Goal: Task Accomplishment & Management: Manage account settings

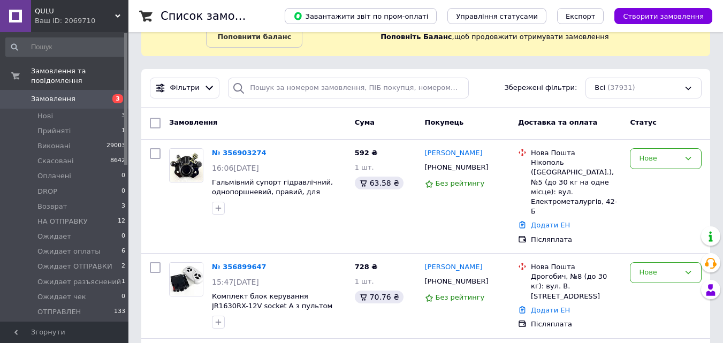
scroll to position [71, 0]
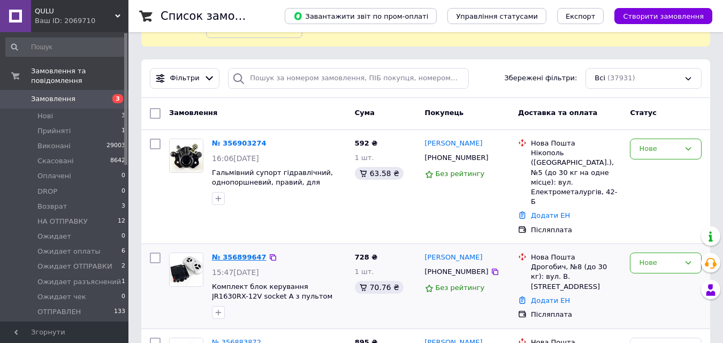
click at [242, 253] on link "№ 356899647" at bounding box center [239, 257] width 55 height 8
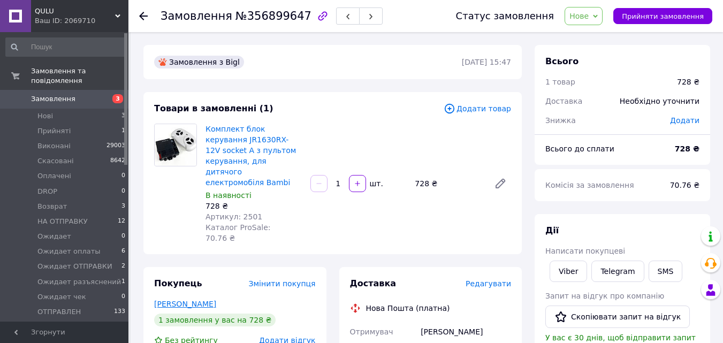
click at [184, 300] on link "Гурний Олег" at bounding box center [185, 304] width 62 height 9
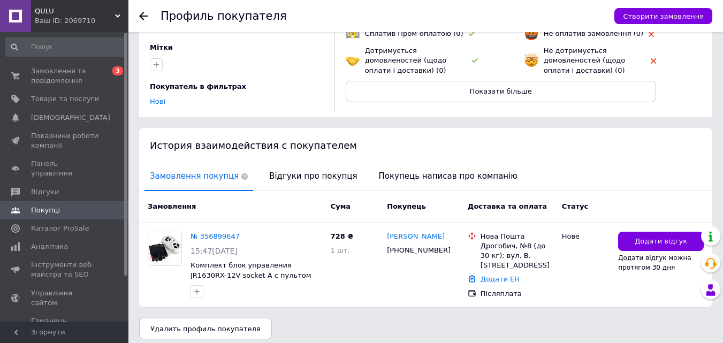
scroll to position [123, 0]
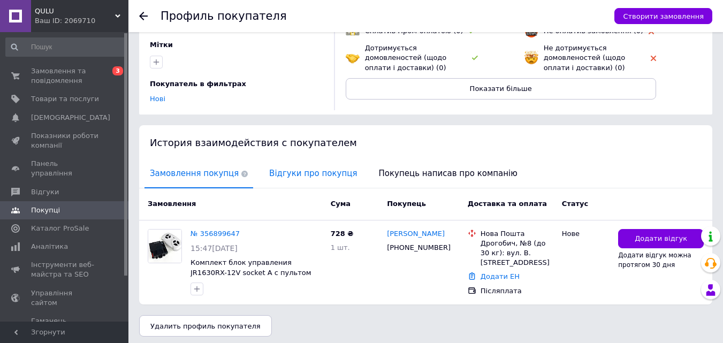
click at [286, 168] on span "Відгуки про покупця" at bounding box center [313, 173] width 99 height 27
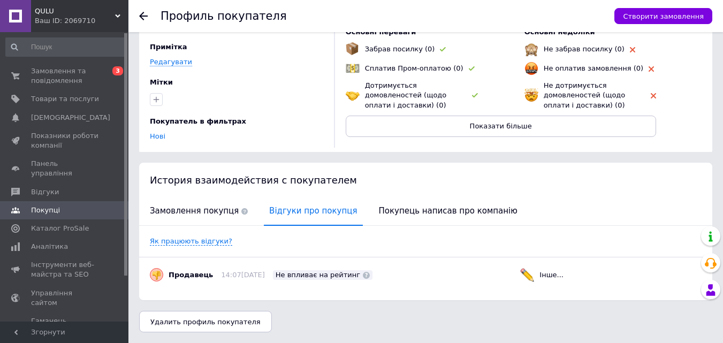
scroll to position [81, 0]
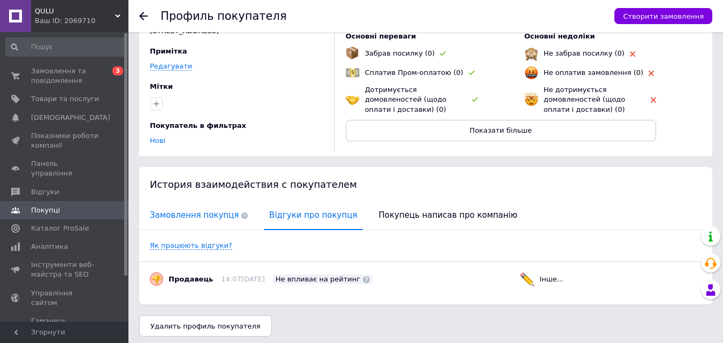
click at [199, 210] on span "Замовлення покупця" at bounding box center [199, 215] width 109 height 27
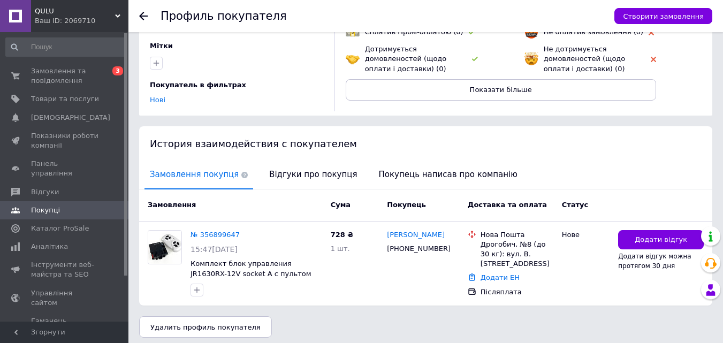
scroll to position [123, 0]
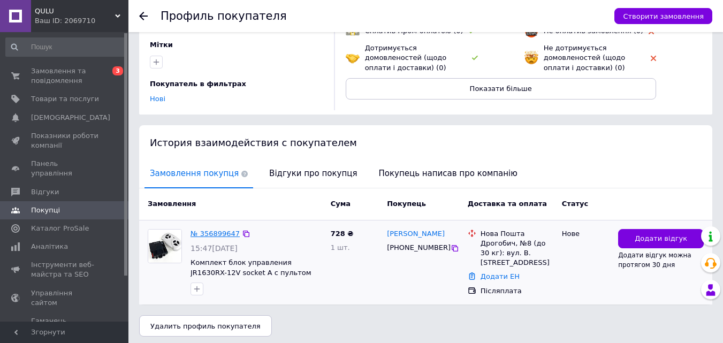
click at [213, 230] on link "№ 356899647" at bounding box center [215, 234] width 49 height 8
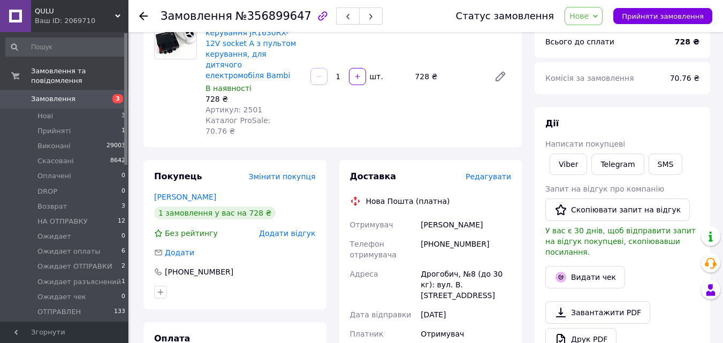
scroll to position [285, 0]
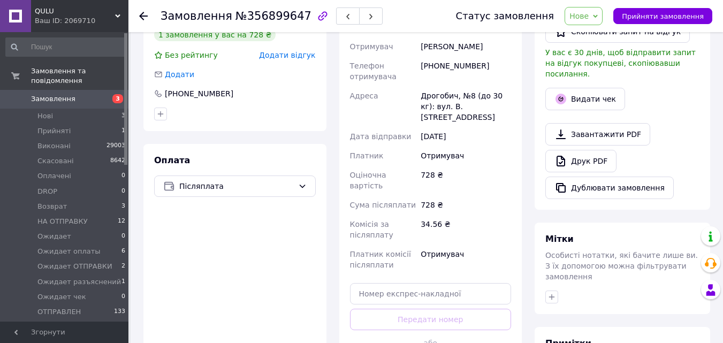
click at [589, 19] on span "Нове" at bounding box center [579, 16] width 19 height 9
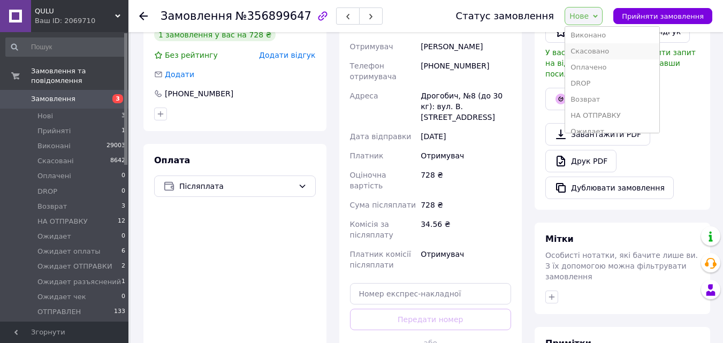
scroll to position [36, 0]
click at [623, 100] on li "НА ОТПРАВКУ" at bounding box center [612, 98] width 94 height 16
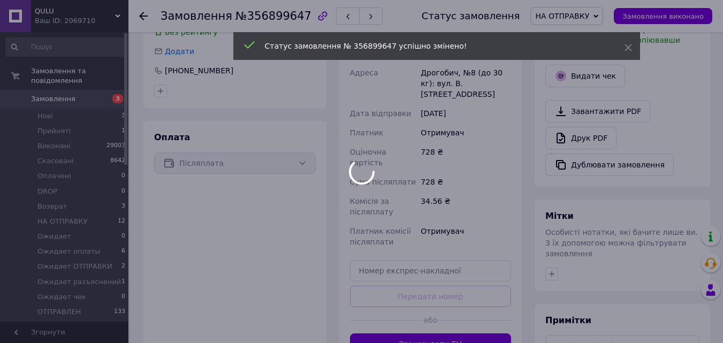
scroll to position [321, 0]
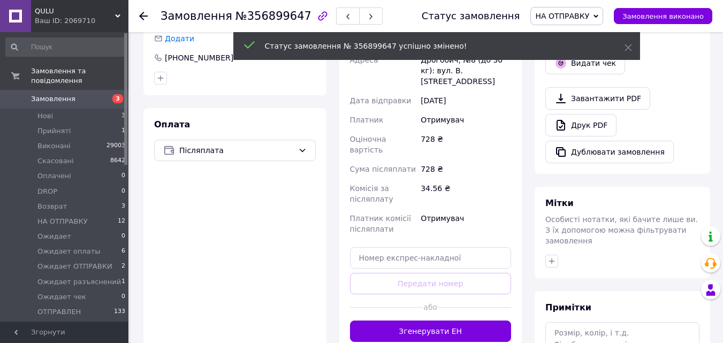
click at [470, 321] on button "Згенерувати ЕН" at bounding box center [431, 331] width 162 height 21
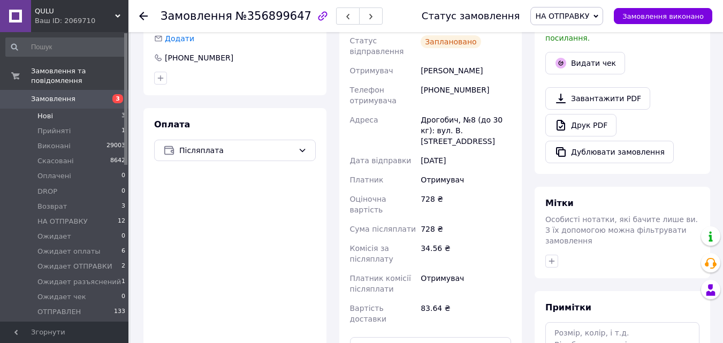
click at [85, 109] on li "Нові 3" at bounding box center [66, 116] width 132 height 15
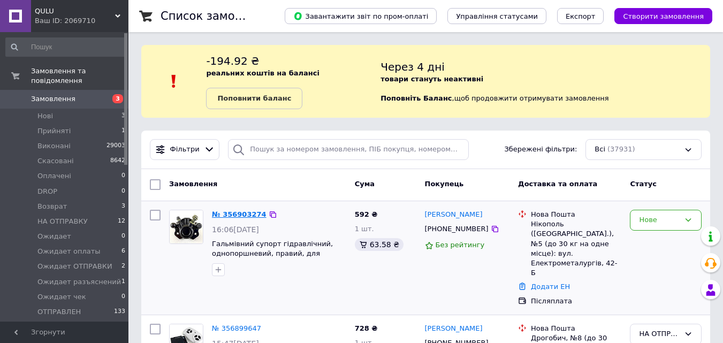
click at [224, 210] on link "№ 356903274" at bounding box center [239, 214] width 55 height 8
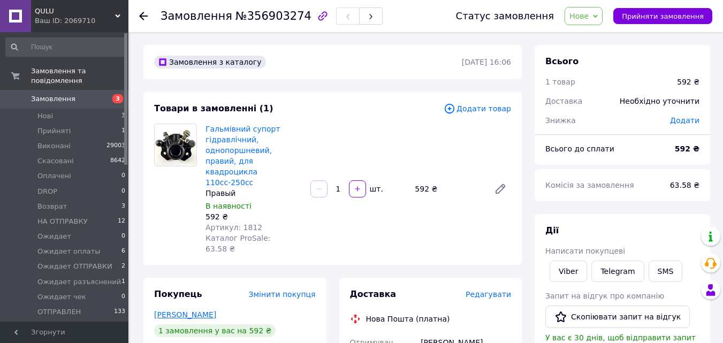
click at [216, 311] on link "Дубовський Костянтин" at bounding box center [185, 315] width 62 height 9
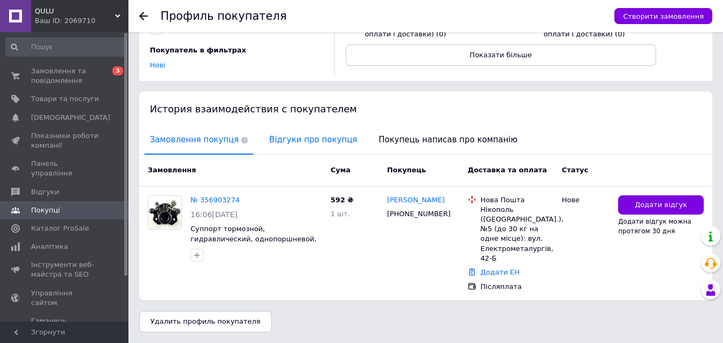
click at [295, 134] on span "Відгуки про покупця" at bounding box center [313, 139] width 99 height 27
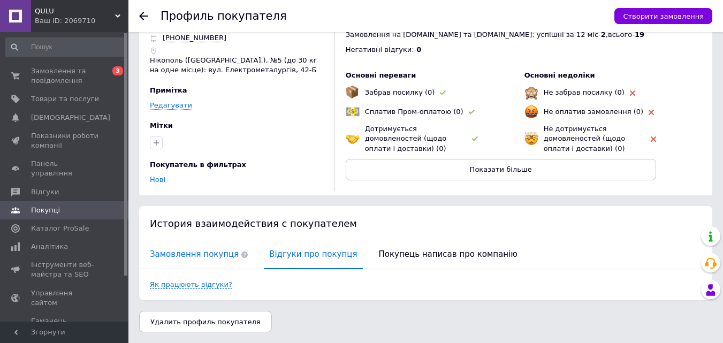
click at [195, 251] on span "Замовлення покупця" at bounding box center [199, 254] width 109 height 27
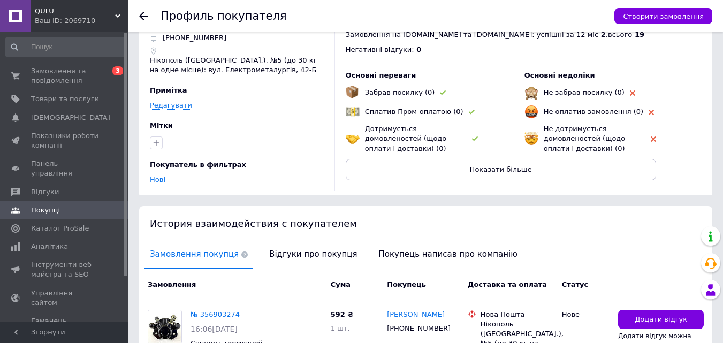
scroll to position [156, 0]
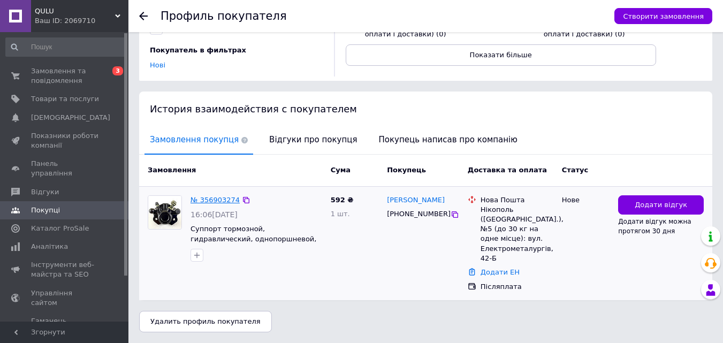
click at [216, 201] on link "№ 356903274" at bounding box center [215, 200] width 49 height 8
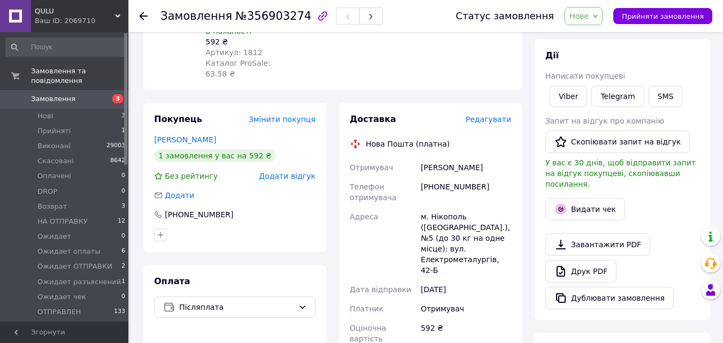
scroll to position [178, 0]
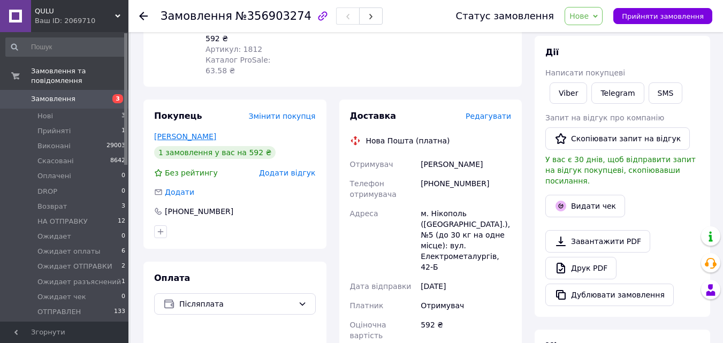
click at [216, 132] on link "Дубовський Костянтин" at bounding box center [185, 136] width 62 height 9
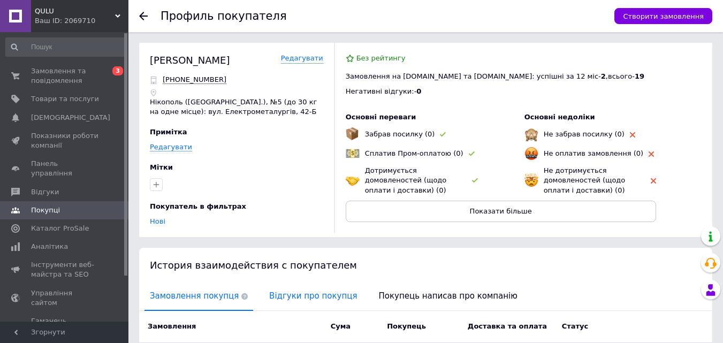
click at [281, 292] on span "Відгуки про покупця" at bounding box center [313, 296] width 99 height 27
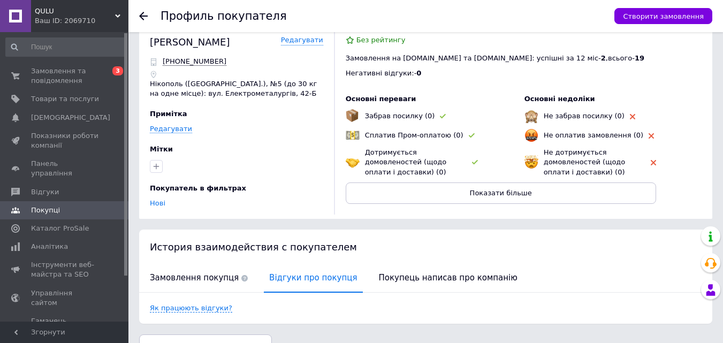
scroll to position [42, 0]
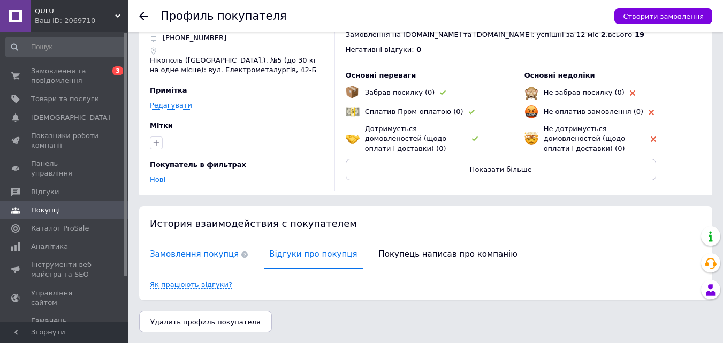
click at [208, 253] on span "Замовлення покупця" at bounding box center [199, 254] width 109 height 27
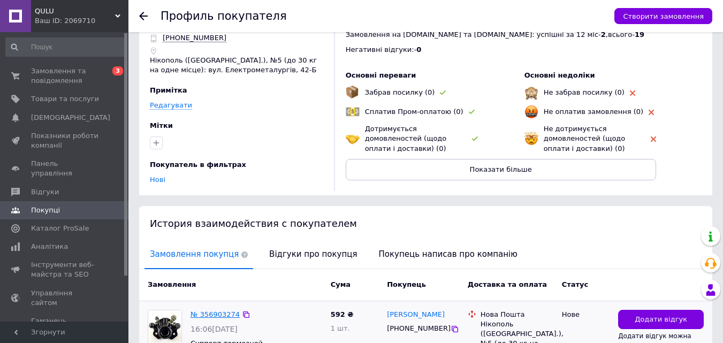
click at [213, 311] on link "№ 356903274" at bounding box center [215, 315] width 49 height 8
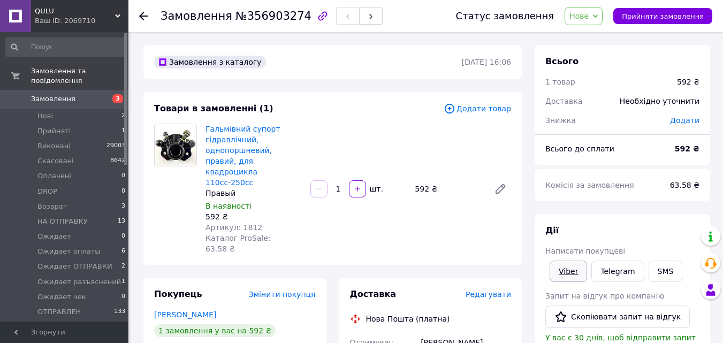
click at [563, 270] on link "Viber" at bounding box center [568, 271] width 37 height 21
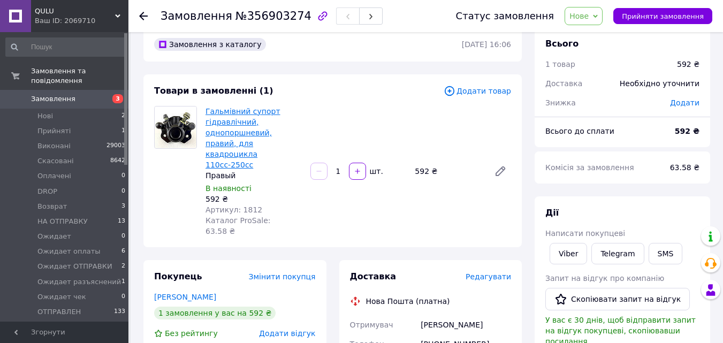
scroll to position [14, 0]
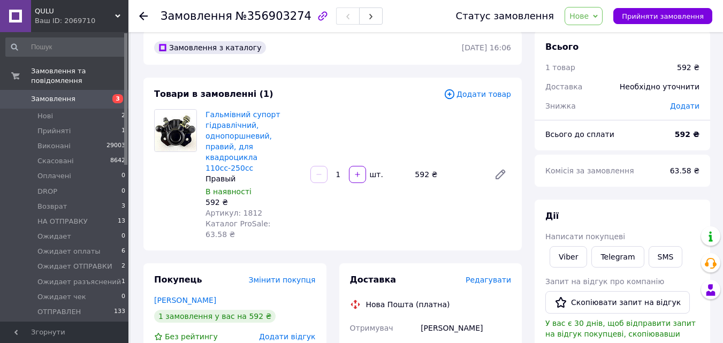
click at [396, 124] on div "Гальмівний супорт гідравлічний, однопоршневий, правий, для квадроцикла 110сс-25…" at bounding box center [358, 174] width 314 height 135
click at [589, 18] on span "Нове" at bounding box center [579, 16] width 19 height 9
click at [605, 69] on li "Скасовано" at bounding box center [612, 70] width 94 height 16
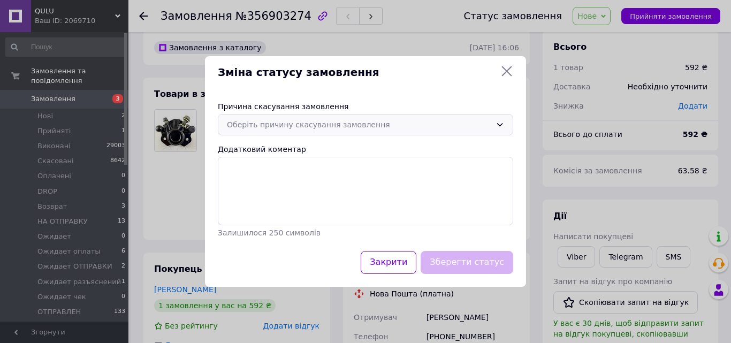
click at [369, 124] on div "Оберіть причину скасування замовлення" at bounding box center [359, 125] width 265 height 12
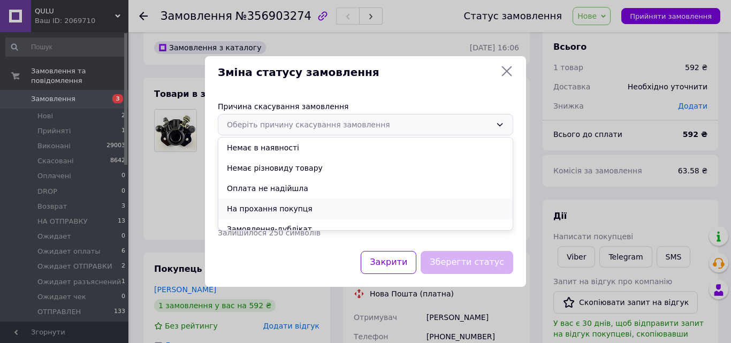
click at [283, 213] on li "На прохання покупця" at bounding box center [365, 209] width 295 height 20
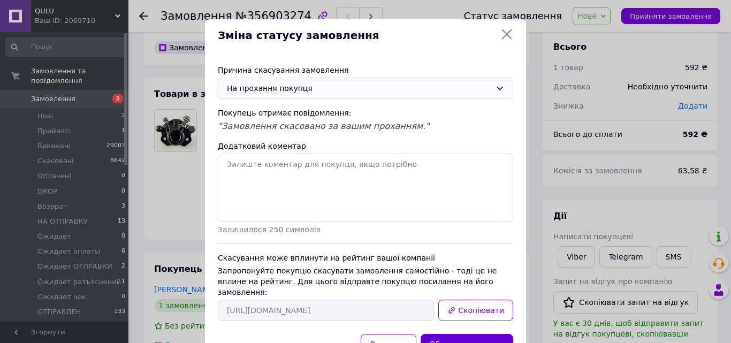
click at [476, 334] on button "Зберегти статус" at bounding box center [467, 345] width 93 height 23
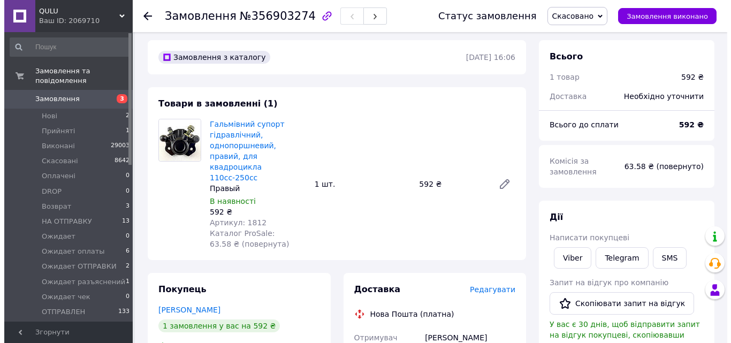
scroll to position [0, 0]
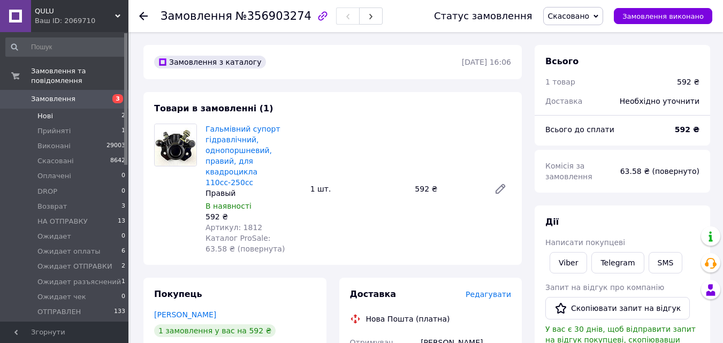
click at [53, 109] on li "Нові 2" at bounding box center [66, 116] width 132 height 15
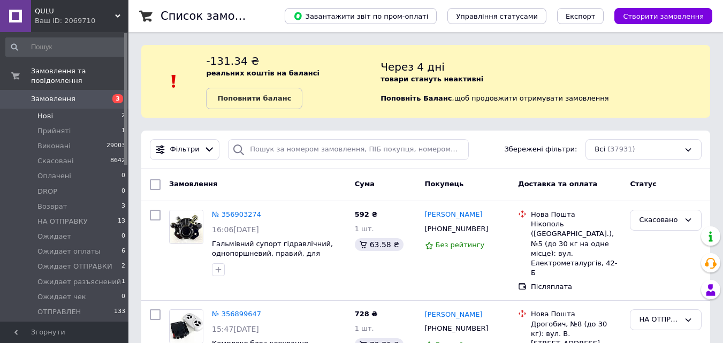
click at [73, 109] on li "Нові 2" at bounding box center [66, 116] width 132 height 15
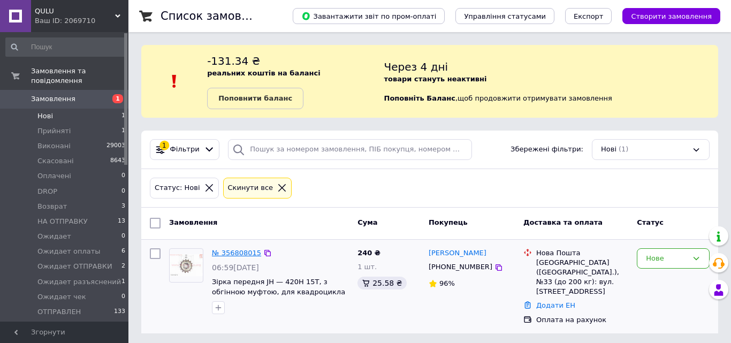
click at [244, 253] on link "№ 356808015" at bounding box center [236, 253] width 49 height 8
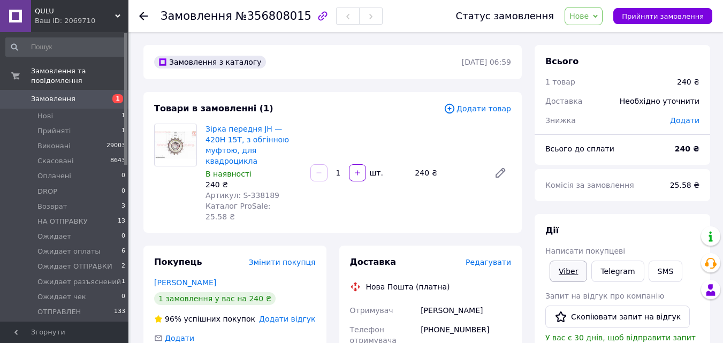
click at [572, 263] on link "Viber" at bounding box center [568, 271] width 37 height 21
click at [589, 12] on span "Нове" at bounding box center [579, 16] width 19 height 9
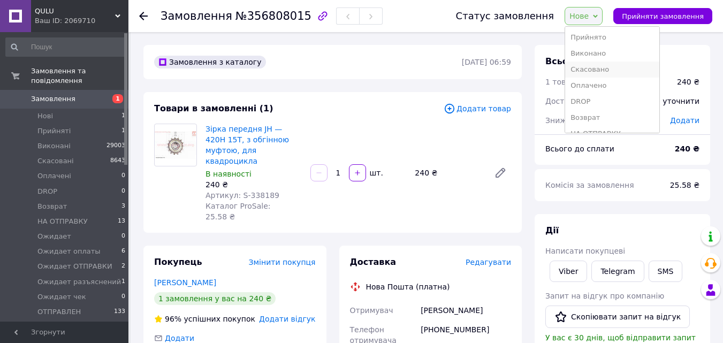
click at [606, 65] on li "Скасовано" at bounding box center [612, 70] width 94 height 16
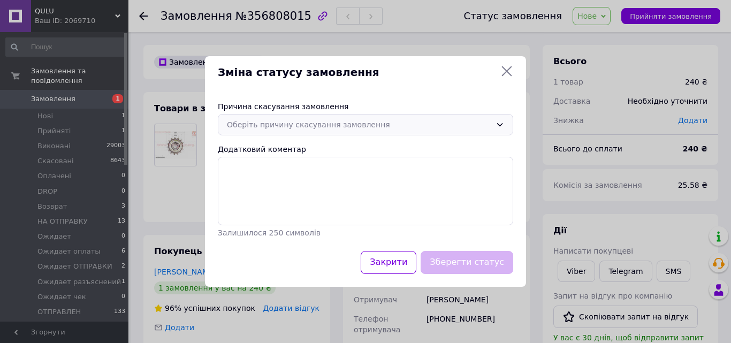
click at [295, 124] on div "Оберіть причину скасування замовлення" at bounding box center [359, 125] width 265 height 12
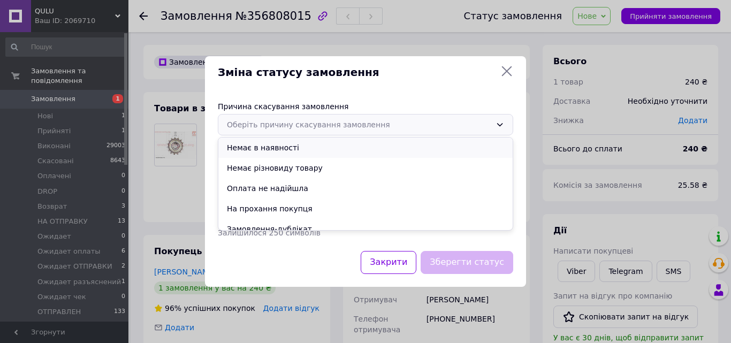
click at [260, 150] on li "Немає в наявності" at bounding box center [365, 148] width 295 height 20
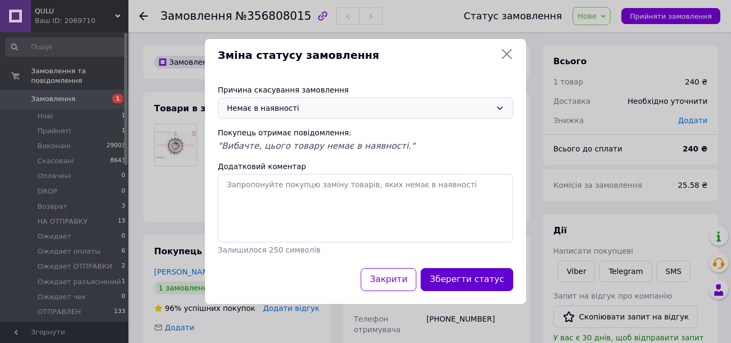
click at [468, 273] on button "Зберегти статус" at bounding box center [467, 279] width 93 height 23
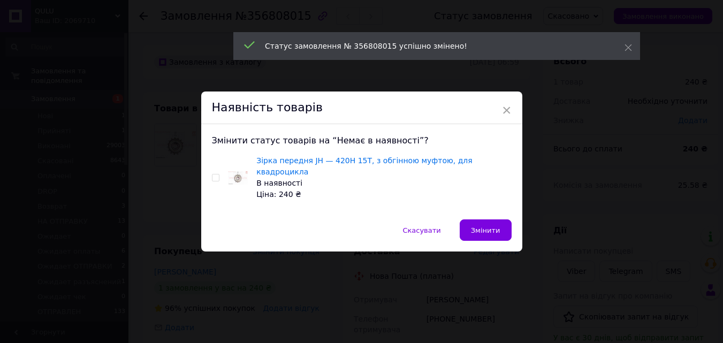
click at [220, 179] on div "Зірка передня JH — 420H 15T, з обгінною муфтою, для квадроцикла В наявності Цін…" at bounding box center [362, 177] width 300 height 45
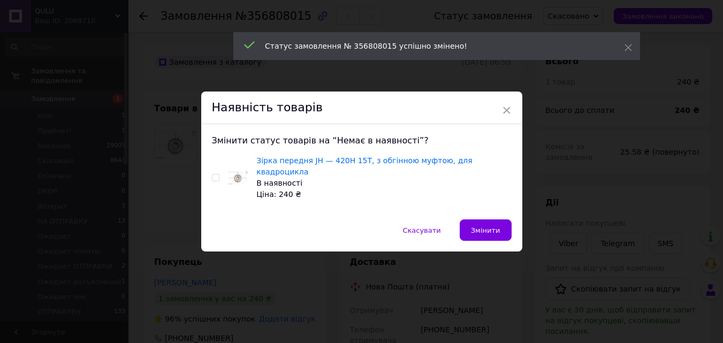
click at [214, 178] on input "checkbox" at bounding box center [215, 178] width 7 height 7
checkbox input "true"
click at [484, 227] on span "Змінити" at bounding box center [485, 231] width 29 height 8
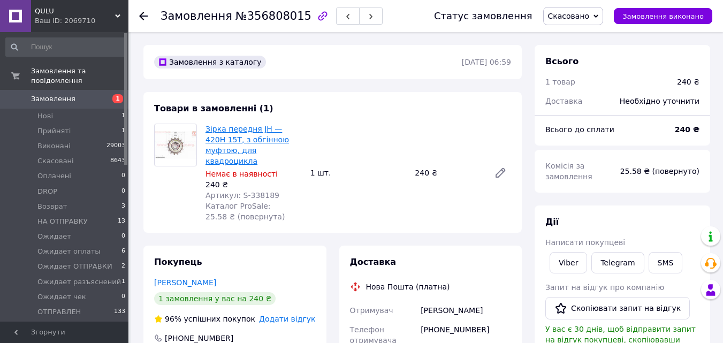
click at [273, 129] on link "Зірка передня JH — 420H 15T, з обгінною муфтою, для квадроцикла" at bounding box center [248, 145] width 84 height 41
click at [93, 214] on li "НА ОТПРАВКУ 13" at bounding box center [66, 221] width 132 height 15
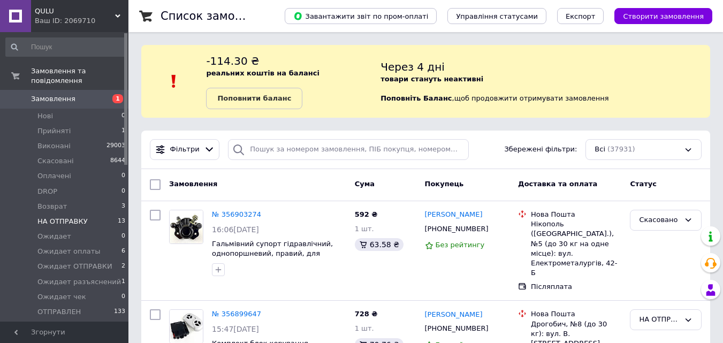
click at [81, 217] on span "НА ОТПРАВКУ" at bounding box center [62, 222] width 50 height 10
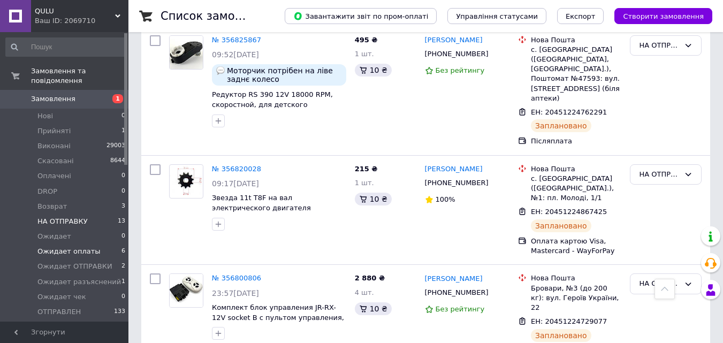
scroll to position [678, 0]
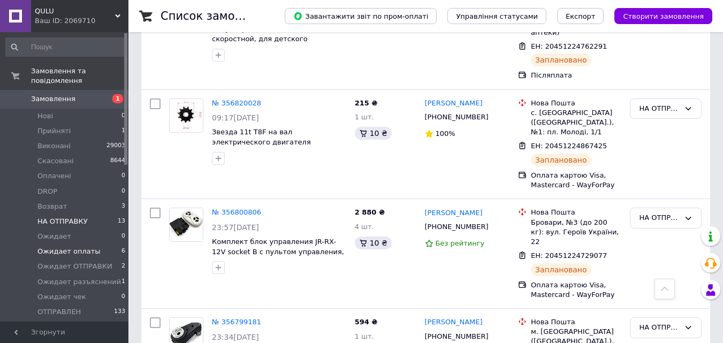
click at [100, 244] on li "Ожидает оплаты 6" at bounding box center [66, 251] width 132 height 15
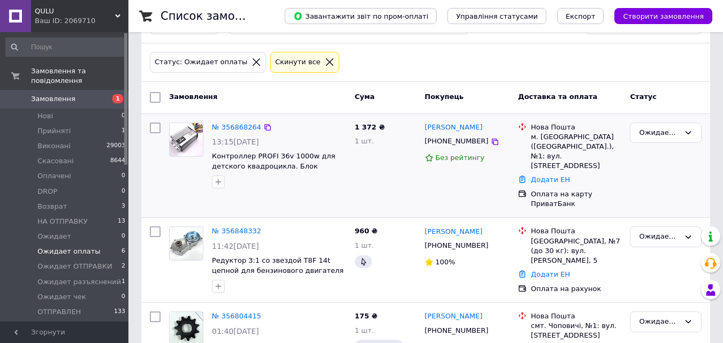
scroll to position [143, 0]
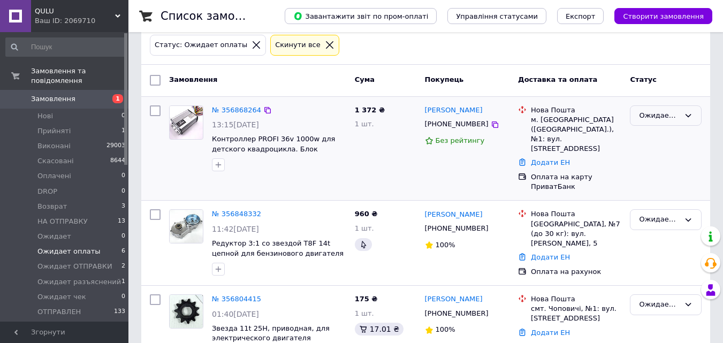
click at [651, 114] on div "Ожидает оплаты" at bounding box center [659, 115] width 41 height 11
click at [669, 180] on li "НА ОТПРАВКУ" at bounding box center [666, 185] width 71 height 20
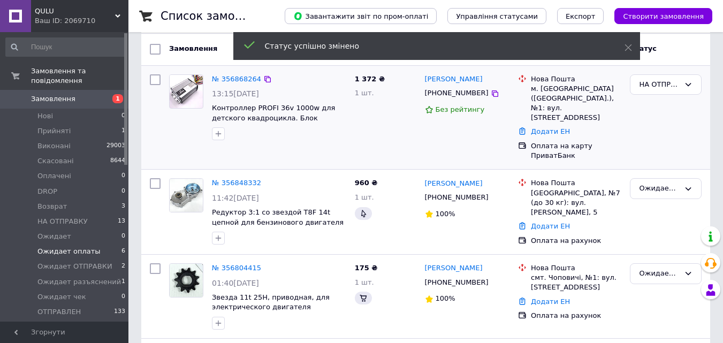
scroll to position [178, 0]
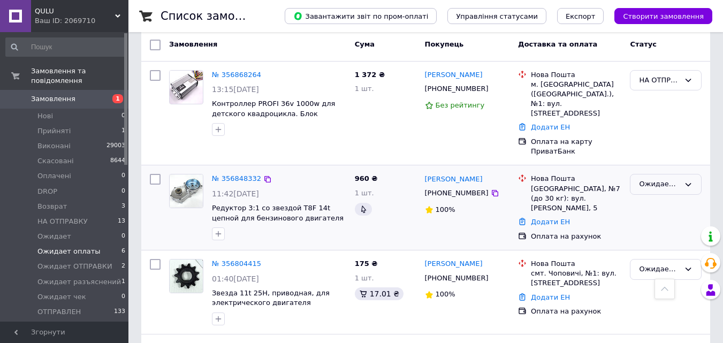
click at [646, 179] on div "Ожидает оплаты" at bounding box center [659, 184] width 41 height 11
click at [668, 208] on li "НА ОТПРАВКУ" at bounding box center [666, 217] width 71 height 20
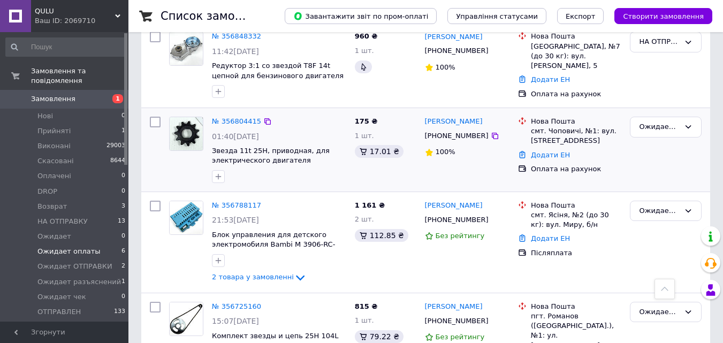
scroll to position [324, 0]
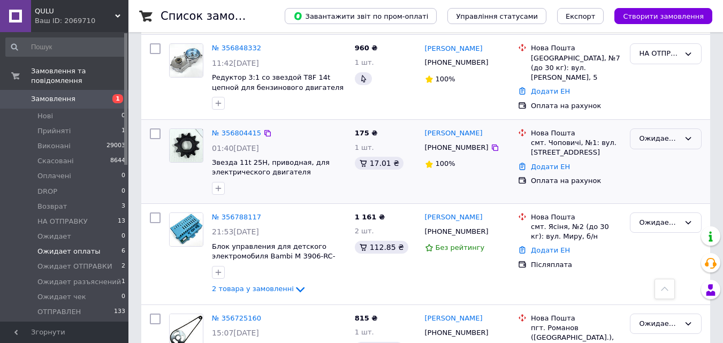
click at [658, 133] on div "Ожидает оплаты" at bounding box center [659, 138] width 41 height 11
click at [675, 198] on li "НА ОТПРАВКУ" at bounding box center [666, 208] width 71 height 20
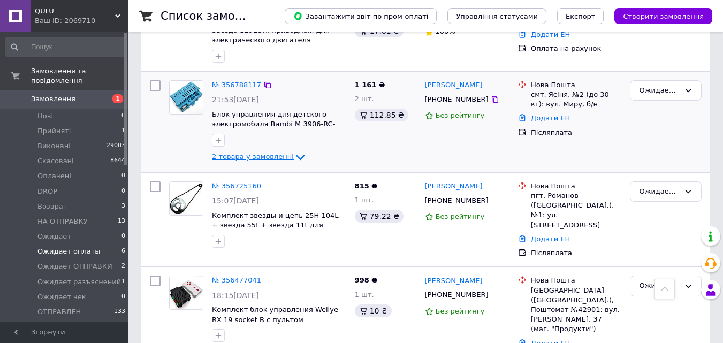
scroll to position [473, 0]
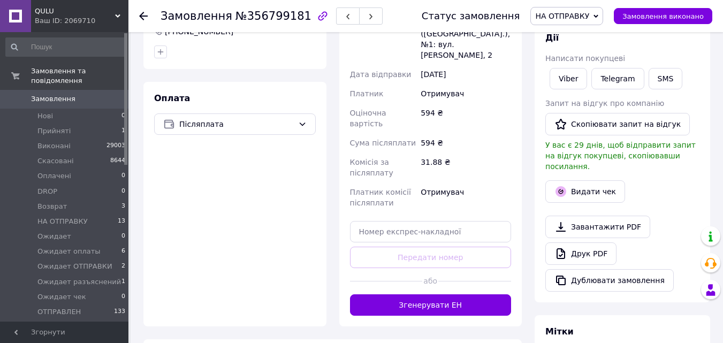
scroll to position [357, 0]
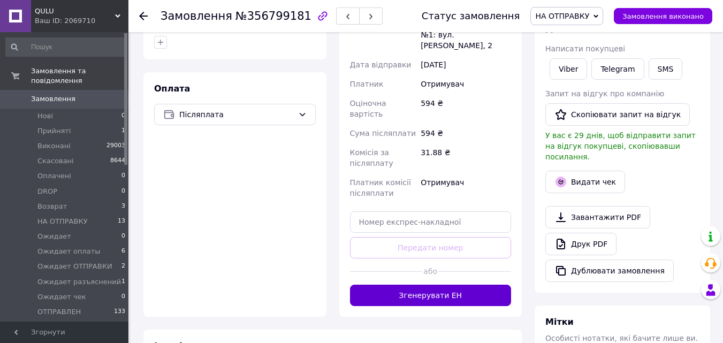
click at [467, 285] on button "Згенерувати ЕН" at bounding box center [431, 295] width 162 height 21
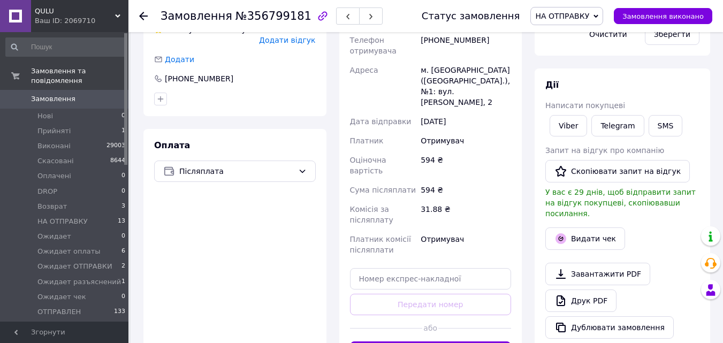
scroll to position [214, 0]
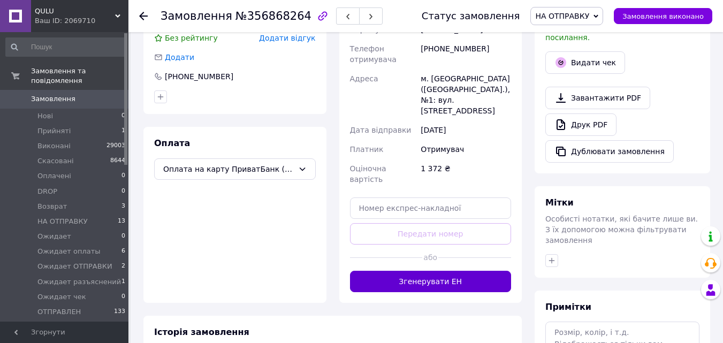
click at [484, 271] on button "Згенерувати ЕН" at bounding box center [431, 281] width 162 height 21
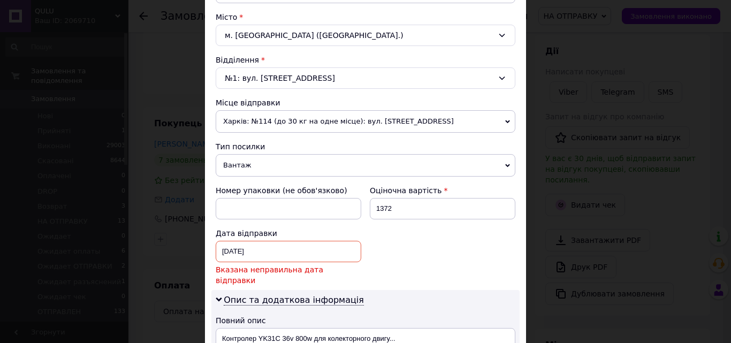
scroll to position [357, 0]
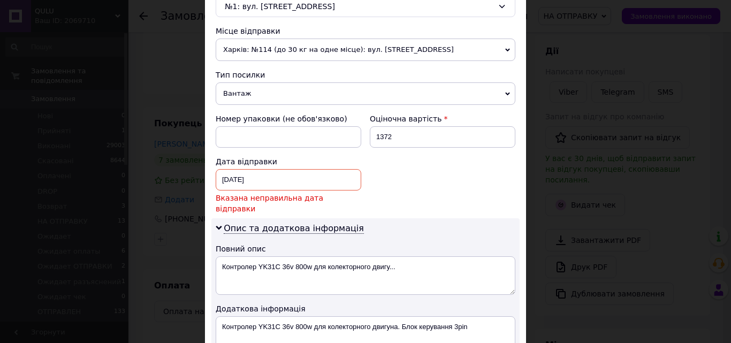
click at [308, 181] on div "[DATE] < 2025 > < Июль > Пн Вт Ср Чт Пт Сб Вс 30 1 2 3 4 5 6 7 8 9 10 11 12 13 …" at bounding box center [289, 179] width 146 height 21
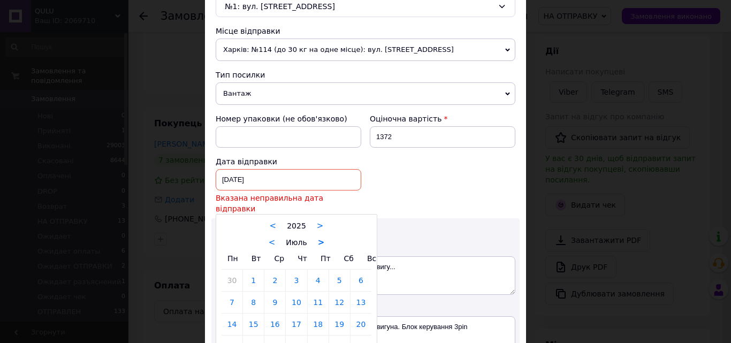
click at [320, 238] on link ">" at bounding box center [321, 243] width 7 height 10
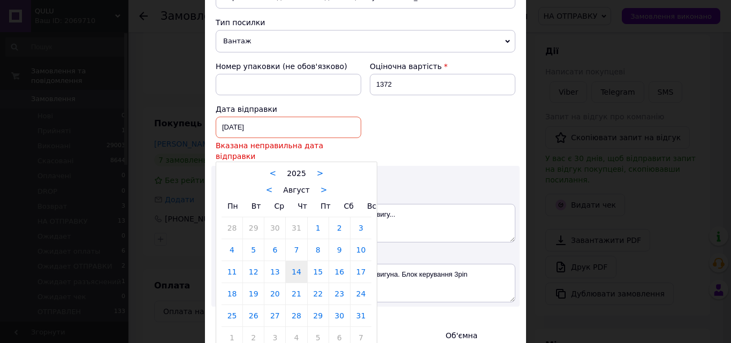
scroll to position [428, 0]
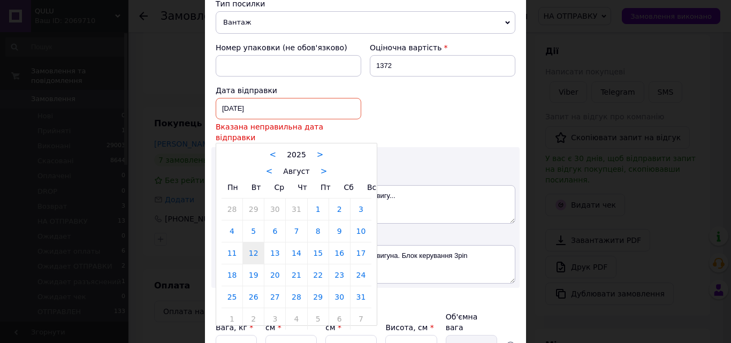
click at [253, 243] on link "12" at bounding box center [253, 253] width 21 height 21
type input "[DATE]"
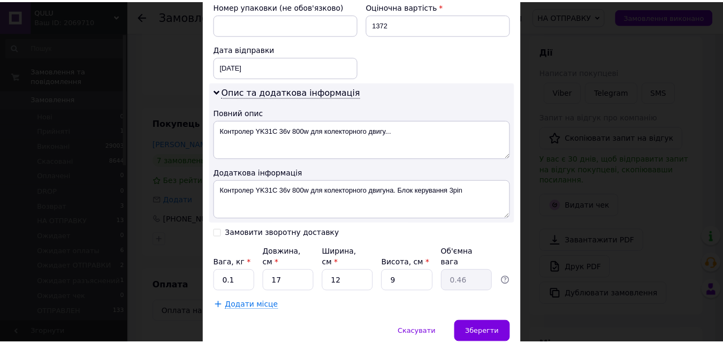
scroll to position [507, 0]
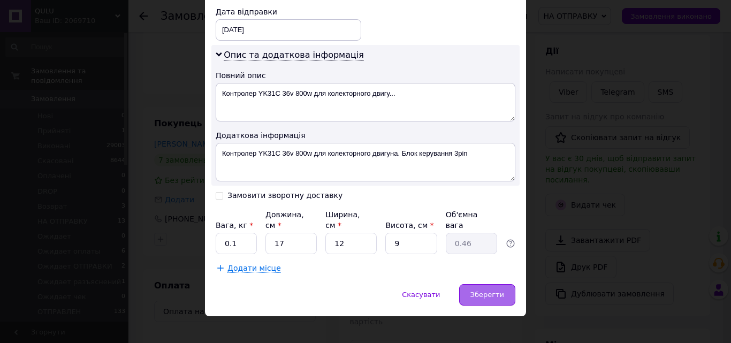
click at [488, 291] on span "Зберегти" at bounding box center [488, 295] width 34 height 8
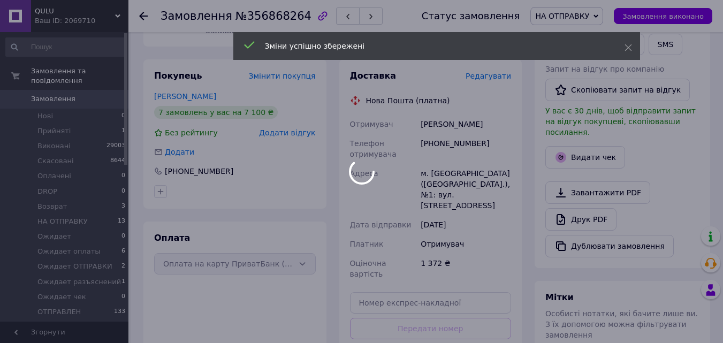
scroll to position [285, 0]
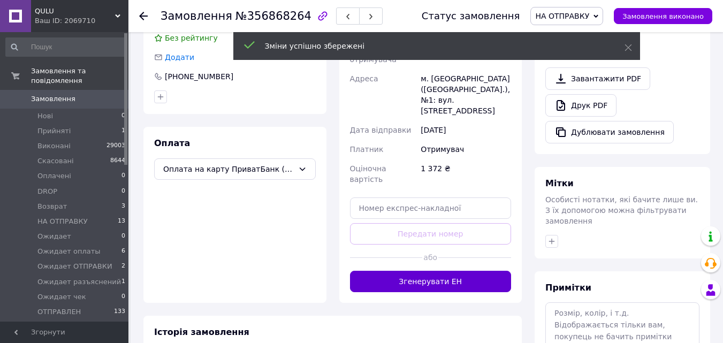
click at [456, 271] on button "Згенерувати ЕН" at bounding box center [431, 281] width 162 height 21
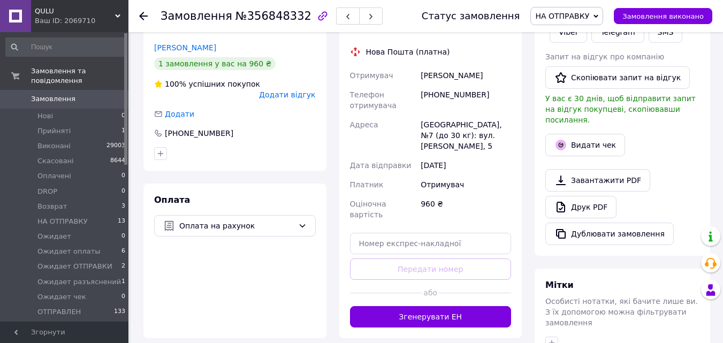
scroll to position [214, 0]
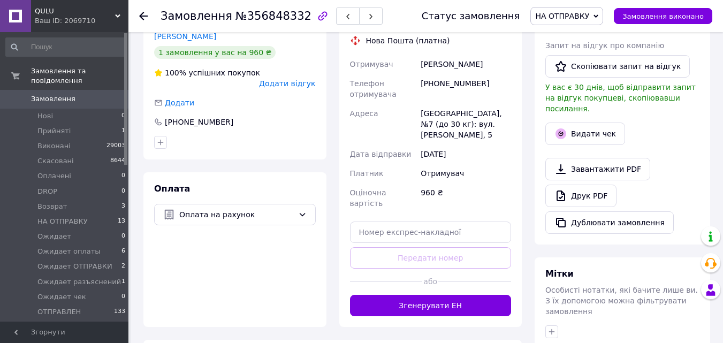
click at [486, 295] on button "Згенерувати ЕН" at bounding box center [431, 305] width 162 height 21
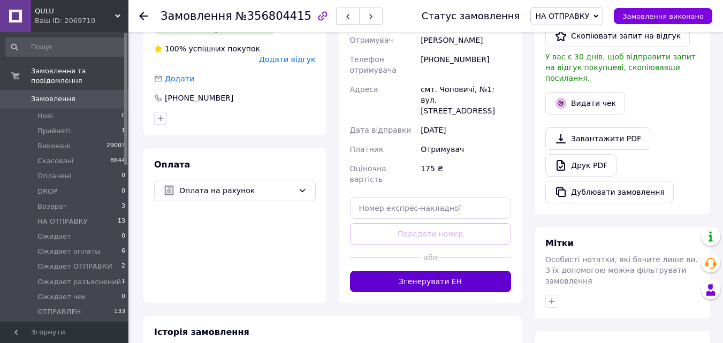
scroll to position [285, 0]
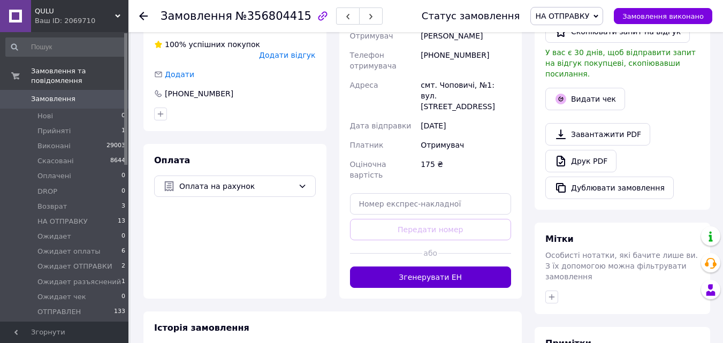
click at [469, 267] on button "Згенерувати ЕН" at bounding box center [431, 277] width 162 height 21
